Goal: Information Seeking & Learning: Compare options

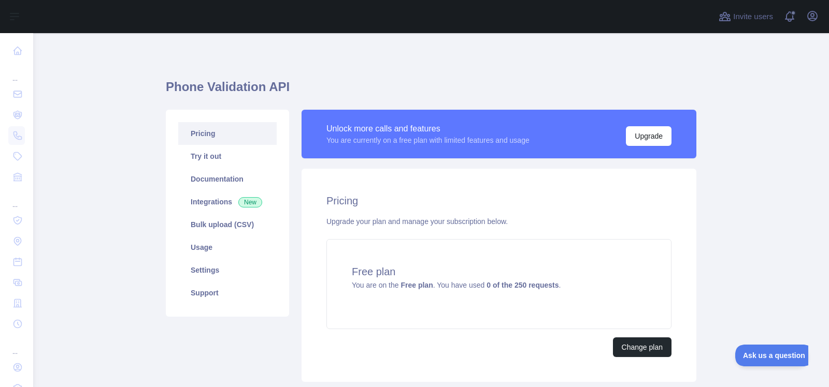
click at [205, 130] on link "Pricing" at bounding box center [227, 133] width 98 height 23
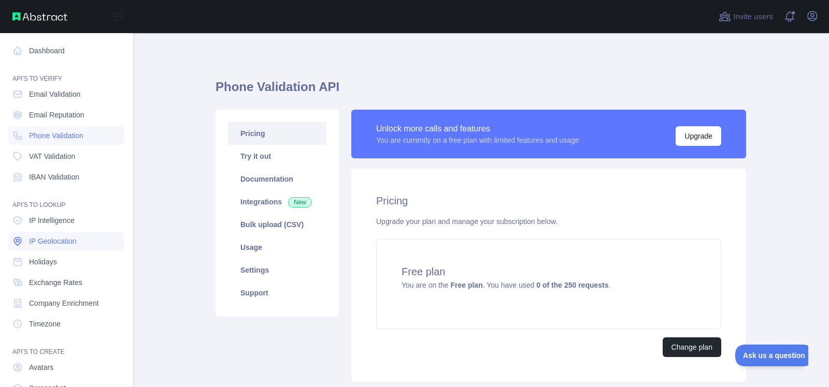
click at [53, 244] on span "IP Geolocation" at bounding box center [53, 241] width 48 height 10
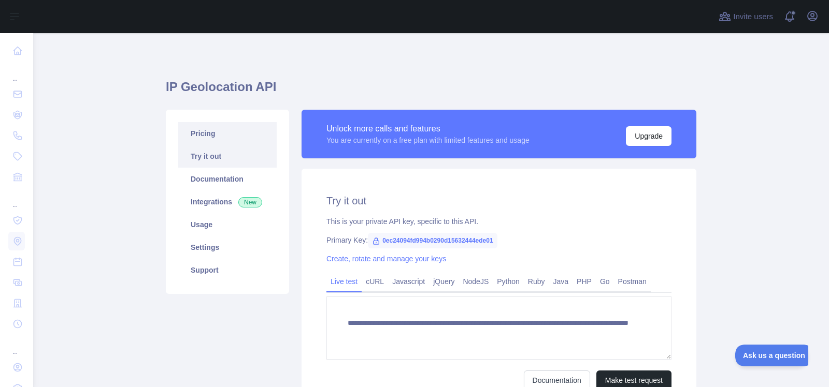
click at [201, 129] on link "Pricing" at bounding box center [227, 133] width 98 height 23
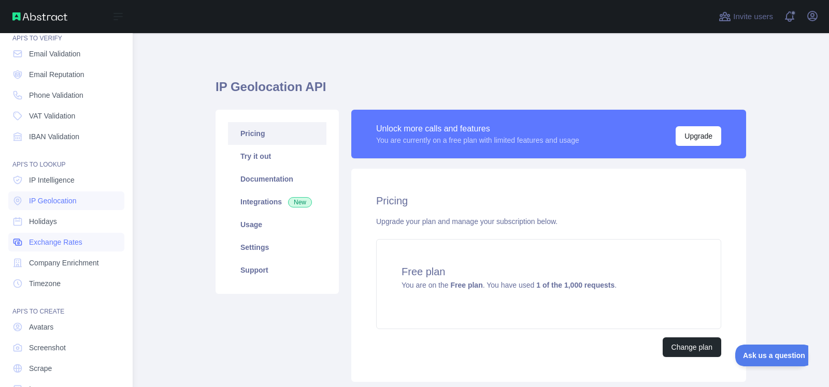
scroll to position [62, 0]
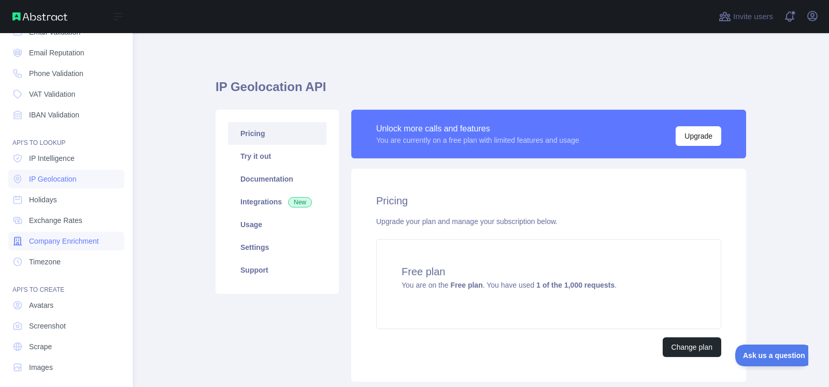
click at [56, 239] on span "Company Enrichment" at bounding box center [64, 241] width 70 height 10
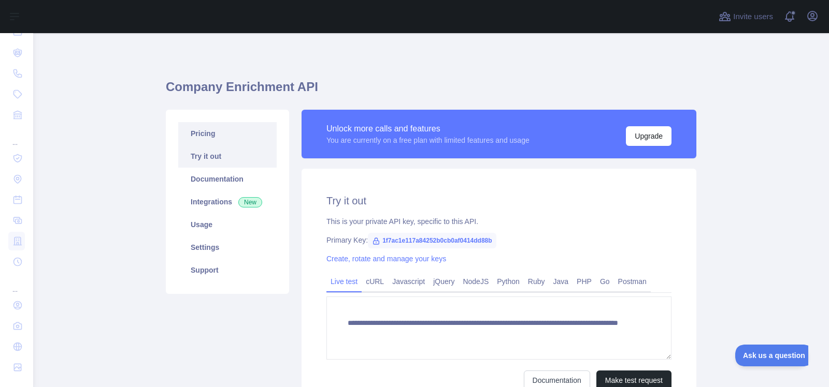
click at [206, 134] on link "Pricing" at bounding box center [227, 133] width 98 height 23
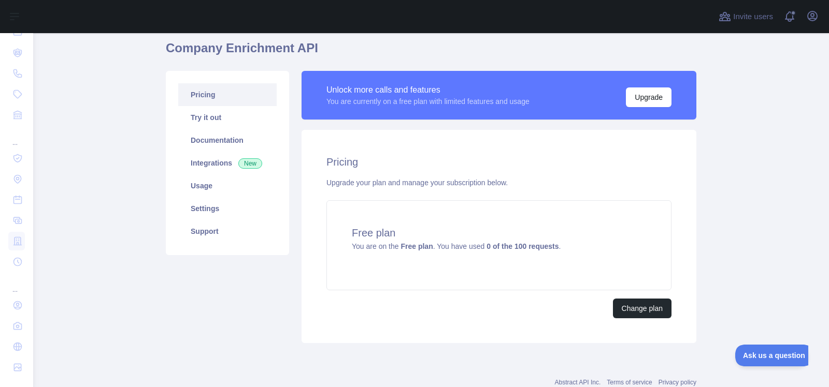
scroll to position [71, 0]
